Goal: Task Accomplishment & Management: Use online tool/utility

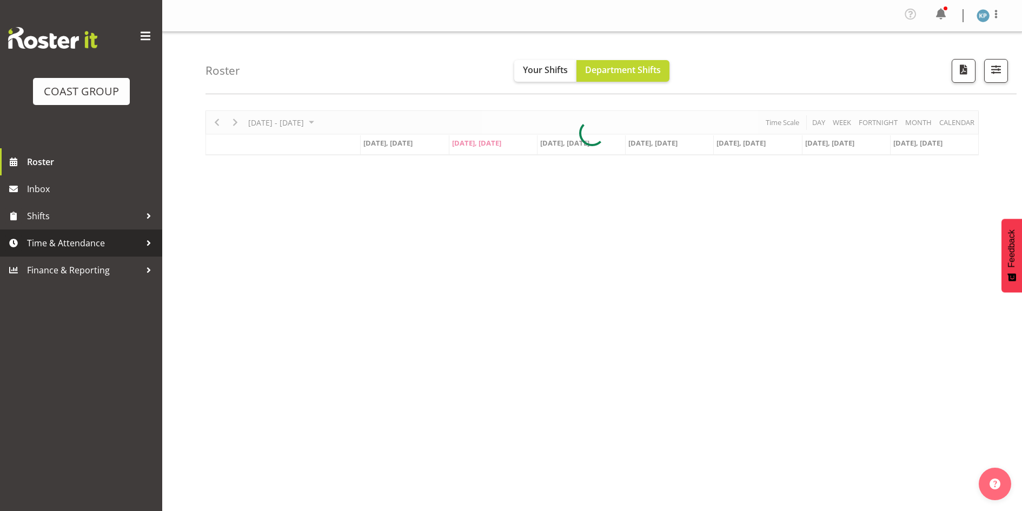
click at [71, 241] on span "Time & Attendance" at bounding box center [84, 243] width 114 height 16
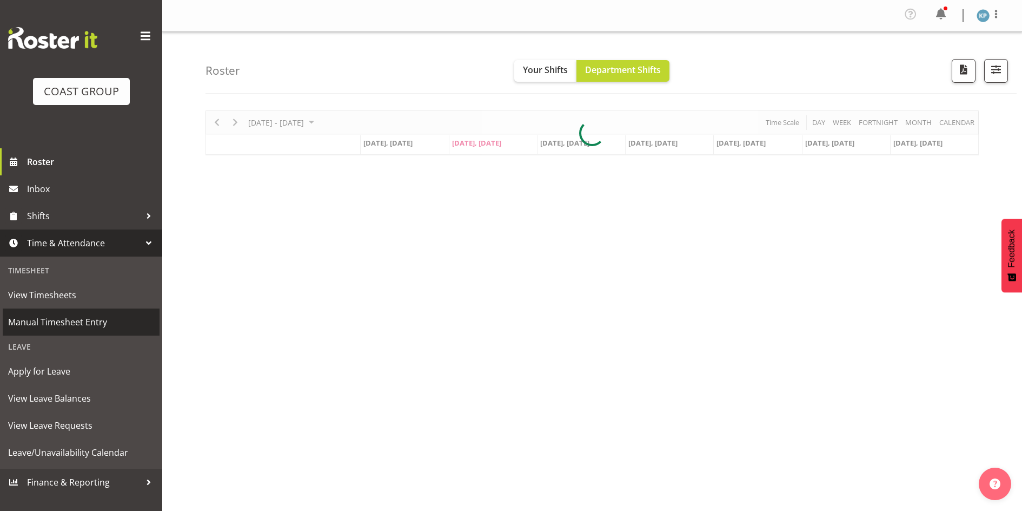
click at [64, 317] on span "Manual Timesheet Entry" at bounding box center [81, 322] width 146 height 16
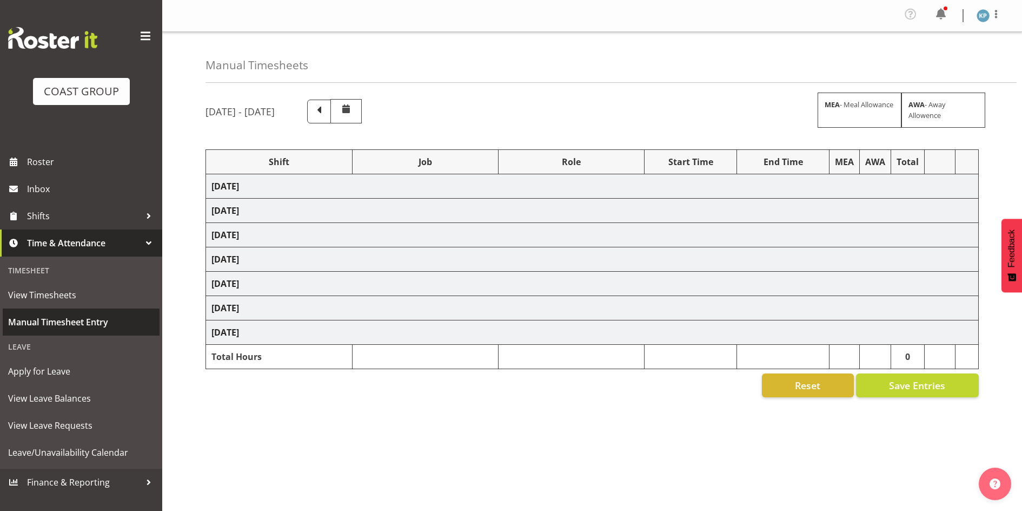
select select "18792"
select select "9464"
select select "18792"
select select "9464"
select select "18792"
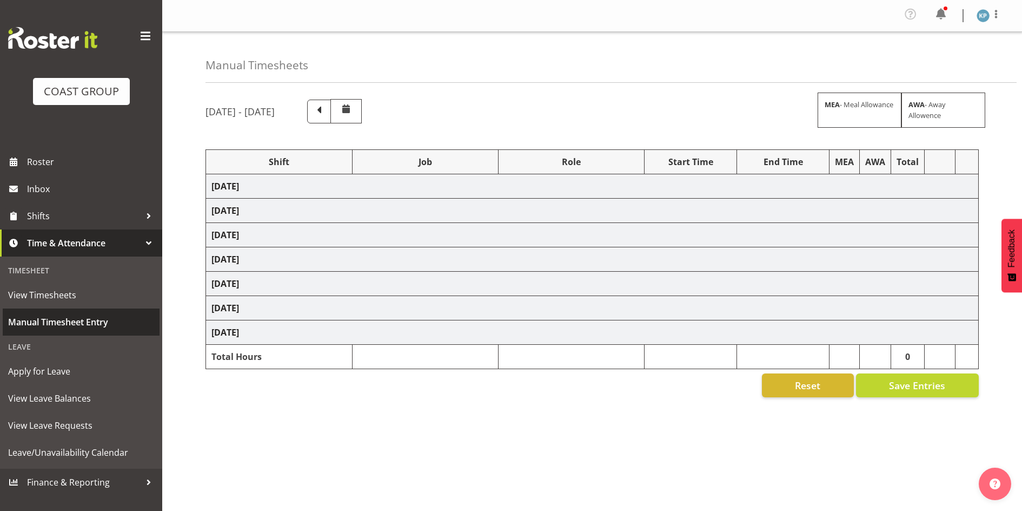
select select "9464"
select select "18792"
select select "9465"
select select "18792"
select select "9465"
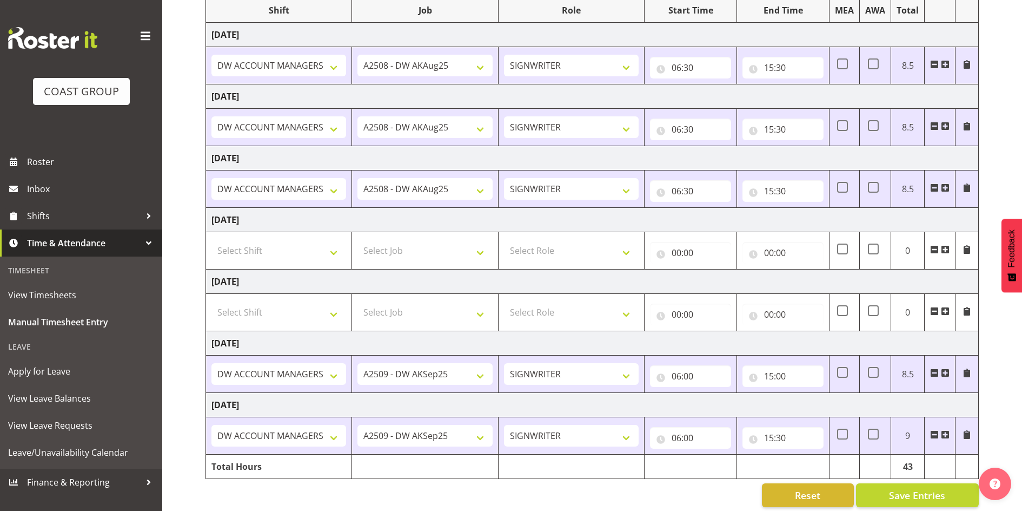
scroll to position [164, 0]
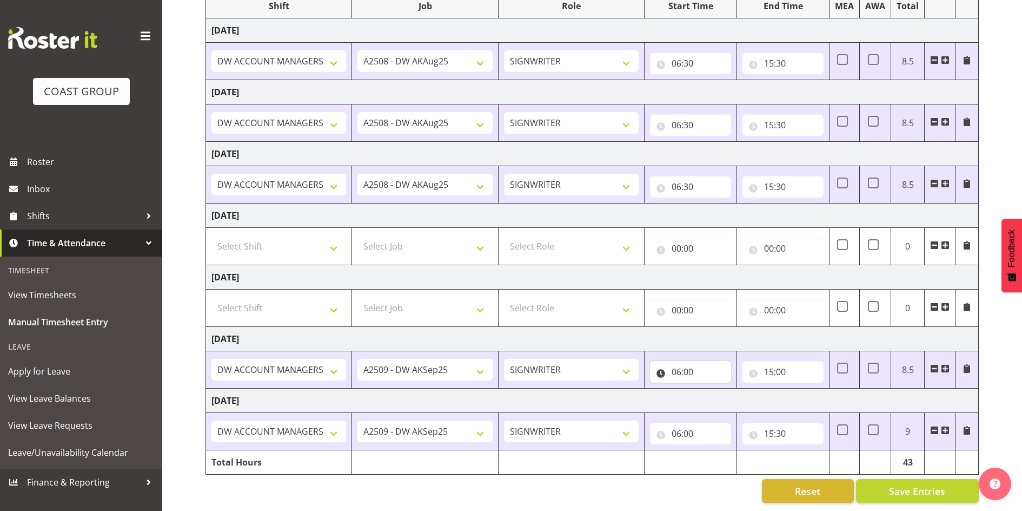
click at [689, 367] on input "06:00" at bounding box center [690, 372] width 81 height 22
click at [905, 484] on span "Save Entries" at bounding box center [917, 491] width 56 height 14
